Goal: Transaction & Acquisition: Subscribe to service/newsletter

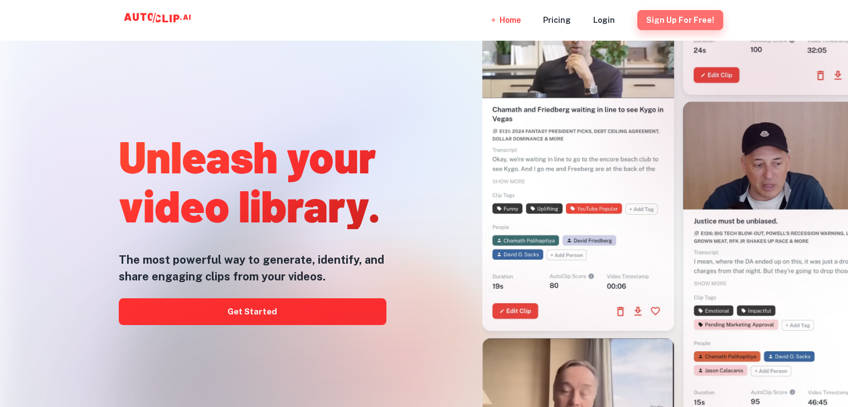
click at [693, 21] on button "Sign Up for free!" at bounding box center [681, 20] width 86 height 20
